Goal: Task Accomplishment & Management: Manage account settings

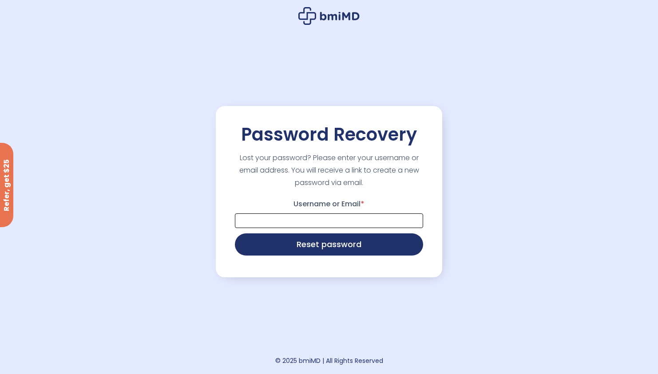
click at [350, 223] on input "Username or Email *" at bounding box center [329, 220] width 188 height 15
type input "**********"
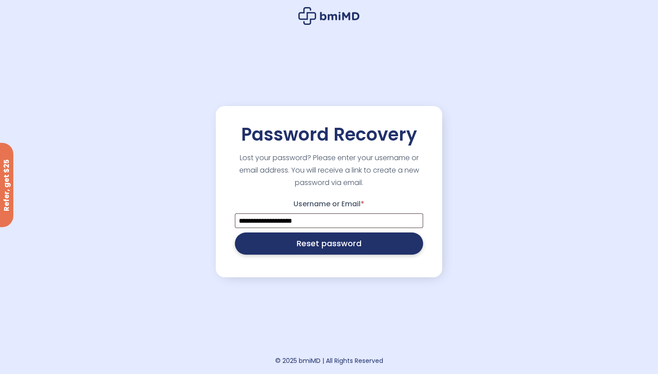
click at [342, 241] on button "Reset password" at bounding box center [329, 244] width 188 height 22
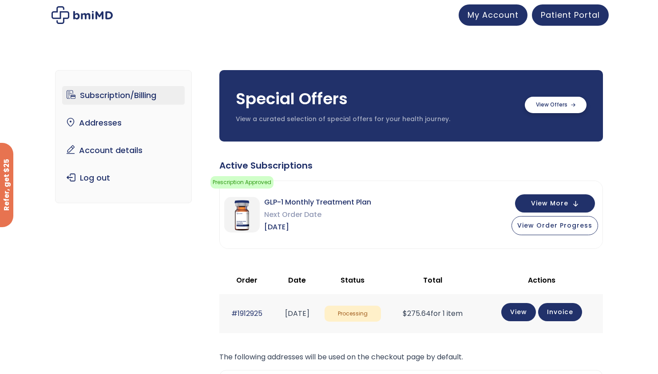
click at [549, 104] on label at bounding box center [556, 105] width 62 height 16
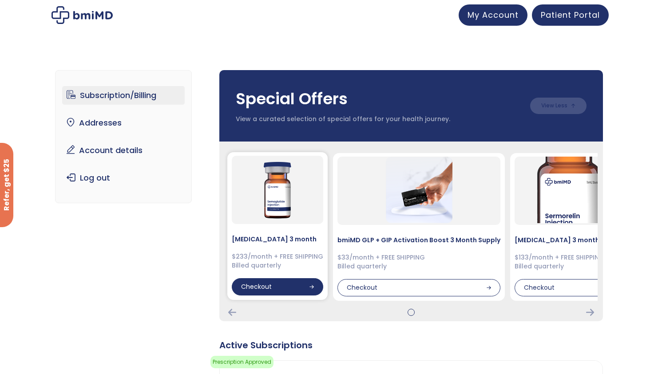
click at [300, 282] on div "Checkout" at bounding box center [277, 287] width 91 height 18
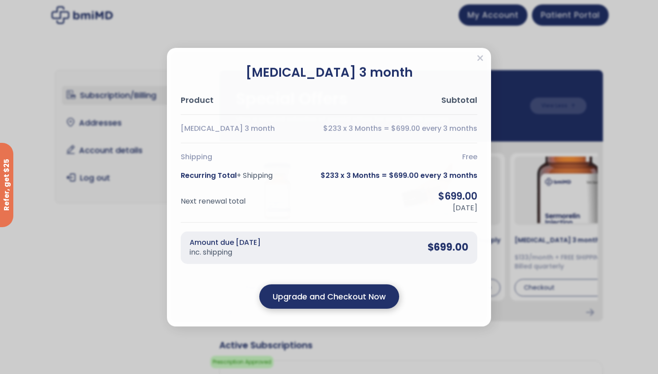
click at [321, 302] on output "Upgrade and Checkout Now" at bounding box center [328, 296] width 113 height 12
click at [320, 302] on output "Upgrade and Checkout Now" at bounding box center [328, 296] width 113 height 12
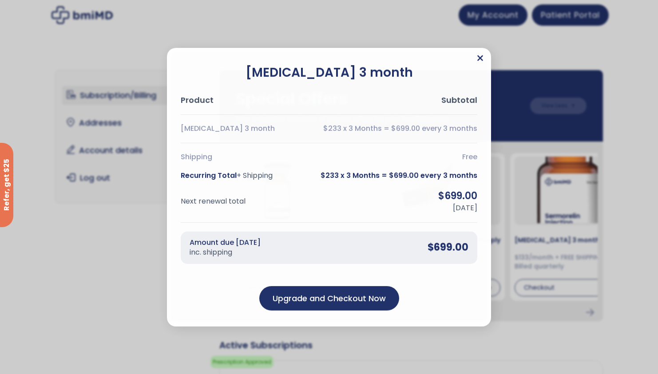
click at [481, 54] on icon "Close" at bounding box center [480, 58] width 7 height 9
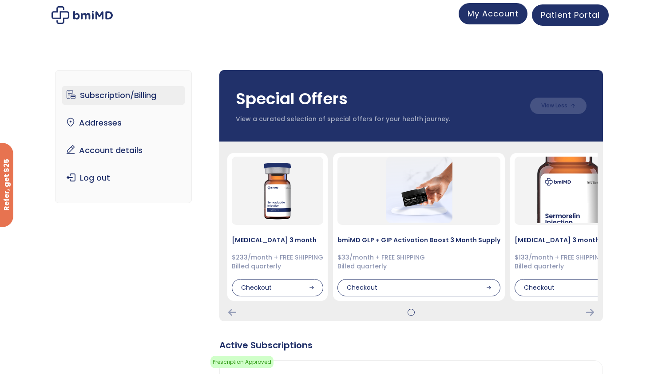
click at [487, 12] on span "My Account" at bounding box center [492, 13] width 51 height 11
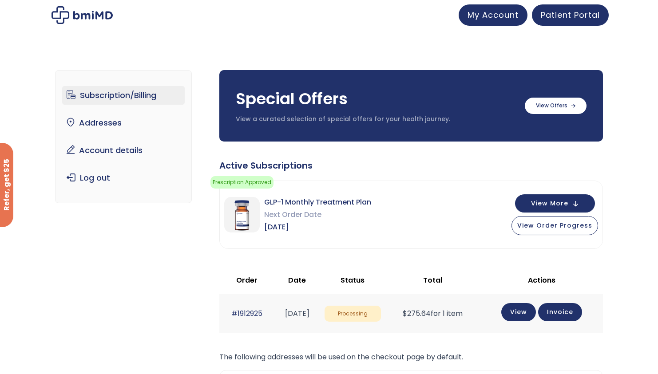
click at [158, 94] on link "Subscription/Billing" at bounding box center [123, 95] width 123 height 19
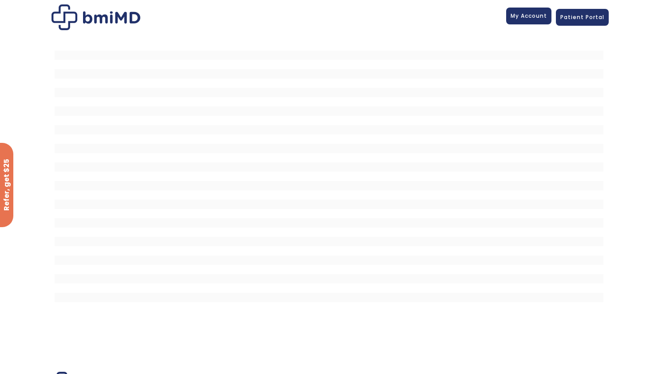
click at [537, 16] on span "My Account" at bounding box center [528, 16] width 36 height 8
